Goal: Task Accomplishment & Management: Manage account settings

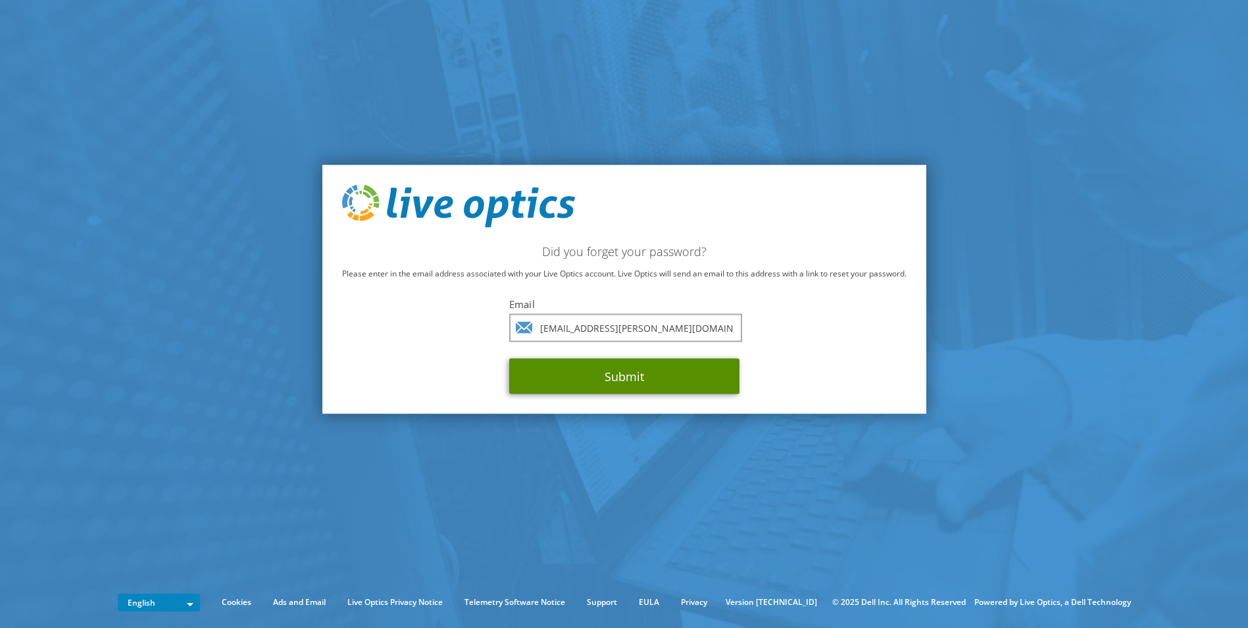
click at [595, 376] on button "Submit" at bounding box center [624, 377] width 230 height 36
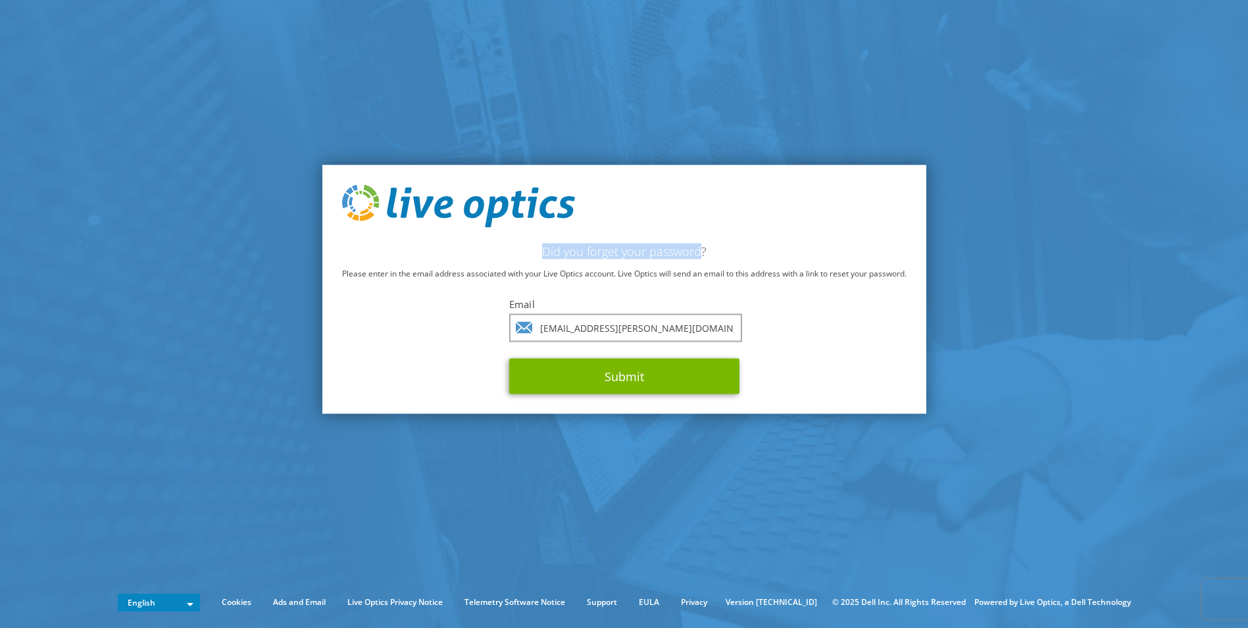
drag, startPoint x: 699, startPoint y: 251, endPoint x: 512, endPoint y: 252, distance: 186.8
click at [512, 252] on h2 "Did you forget your password?" at bounding box center [624, 251] width 564 height 14
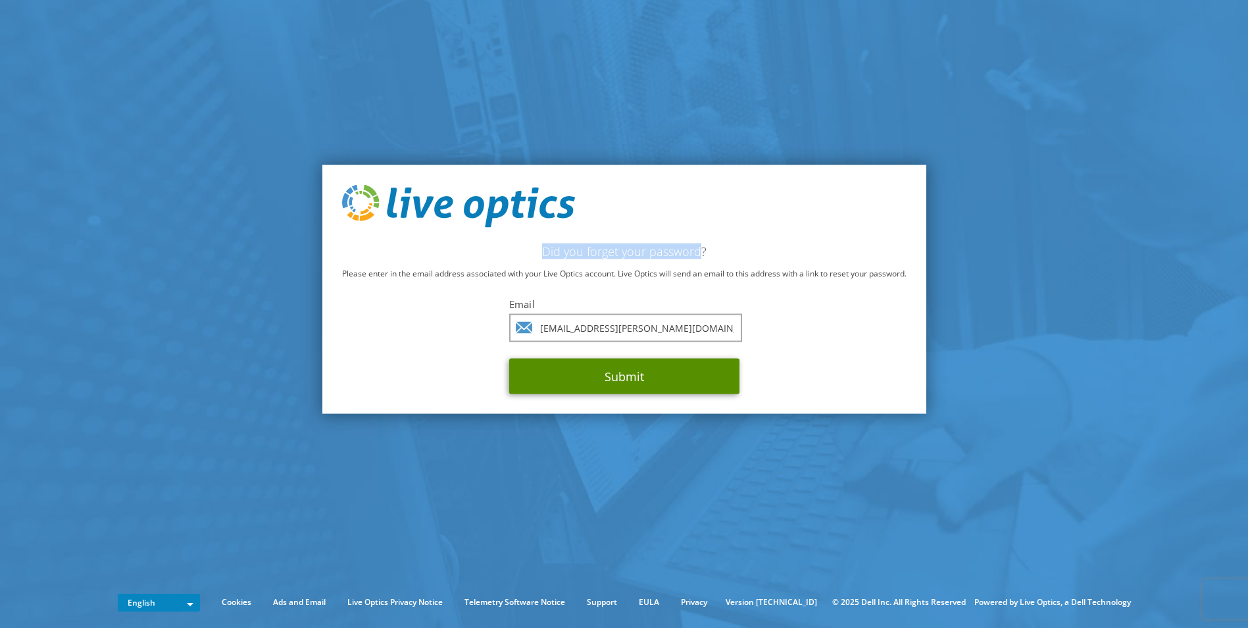
click at [626, 380] on button "Submit" at bounding box center [624, 377] width 230 height 36
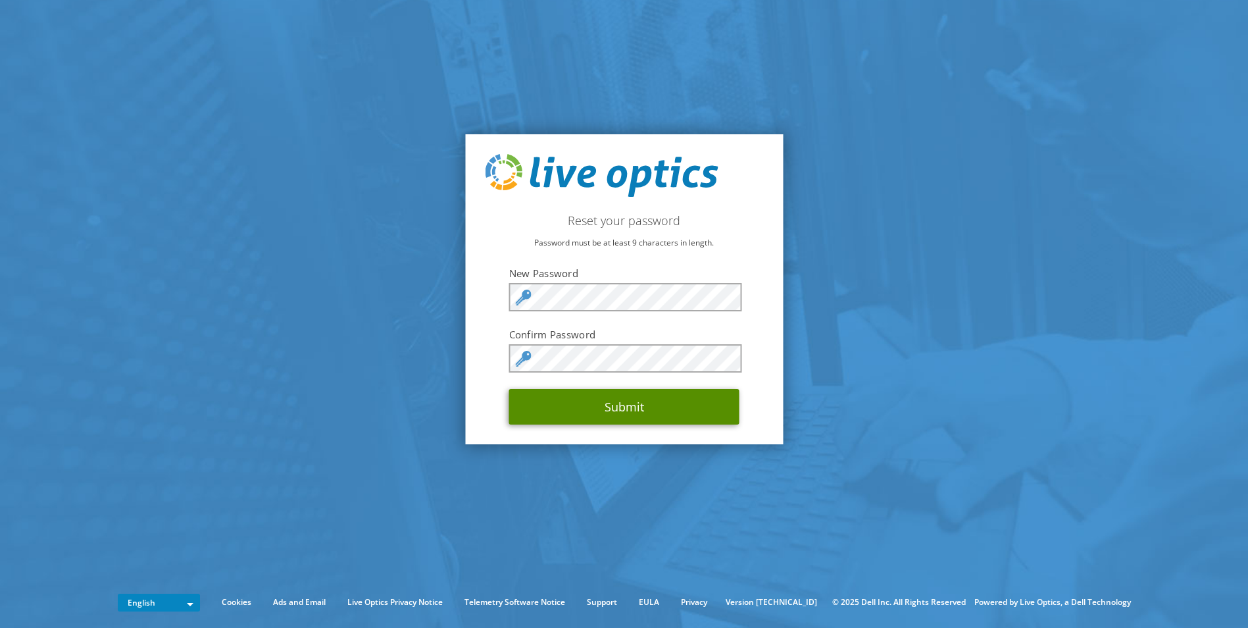
click at [671, 399] on button "Submit" at bounding box center [624, 407] width 230 height 36
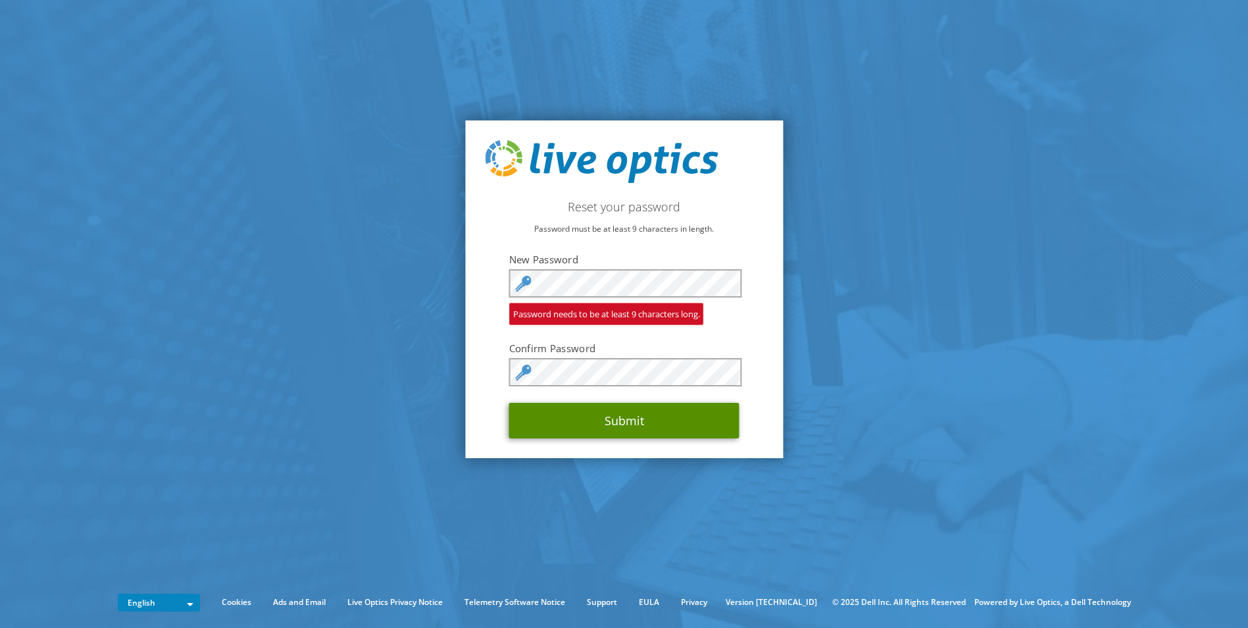
click at [599, 419] on button "Submit" at bounding box center [624, 421] width 230 height 36
